Goal: Task Accomplishment & Management: Manage account settings

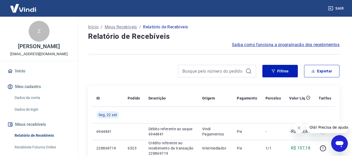
click at [298, 127] on icon "Fechar mensagem da empresa" at bounding box center [299, 128] width 4 height 4
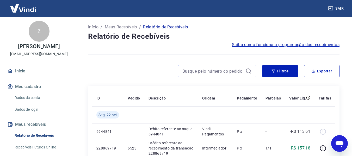
click at [229, 72] on input at bounding box center [213, 71] width 61 height 8
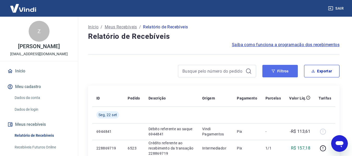
click at [274, 73] on icon "button" at bounding box center [274, 71] width 4 height 4
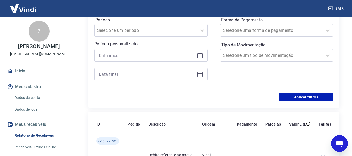
scroll to position [53, 0]
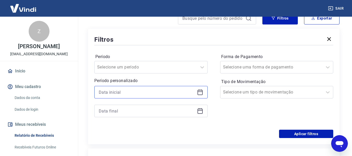
click at [114, 95] on input at bounding box center [147, 92] width 96 height 8
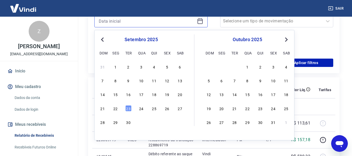
scroll to position [128, 0]
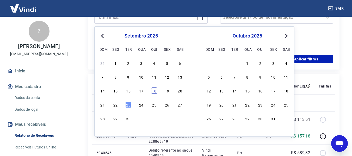
click at [154, 91] on div "18" at bounding box center [154, 91] width 6 height 6
type input "[DATE]"
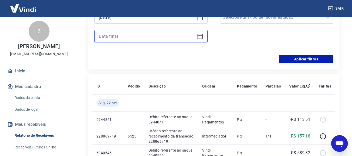
click at [130, 36] on input at bounding box center [147, 36] width 96 height 8
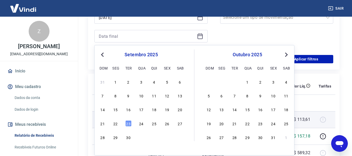
drag, startPoint x: 112, startPoint y: 125, endPoint x: 115, endPoint y: 122, distance: 4.1
click at [113, 125] on div "22" at bounding box center [115, 124] width 6 height 6
type input "[DATE]"
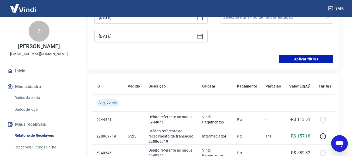
click at [260, 45] on div "Forma de Pagamento Selecione uma forma de pagamento Tipo de Movimentação Seleci…" at bounding box center [276, 13] width 113 height 71
click at [304, 59] on button "Aplicar filtros" at bounding box center [306, 59] width 54 height 8
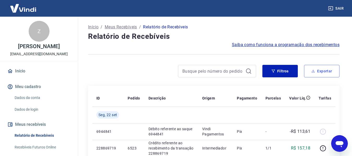
click at [329, 69] on button "Exportar" at bounding box center [321, 71] width 35 height 13
type input "[DATE]"
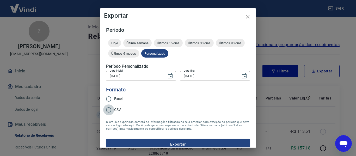
click at [113, 109] on input "CSV" at bounding box center [108, 110] width 11 height 11
radio input "true"
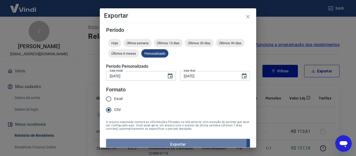
click at [150, 141] on button "Exportar" at bounding box center [178, 144] width 144 height 11
